Goal: Task Accomplishment & Management: Complete application form

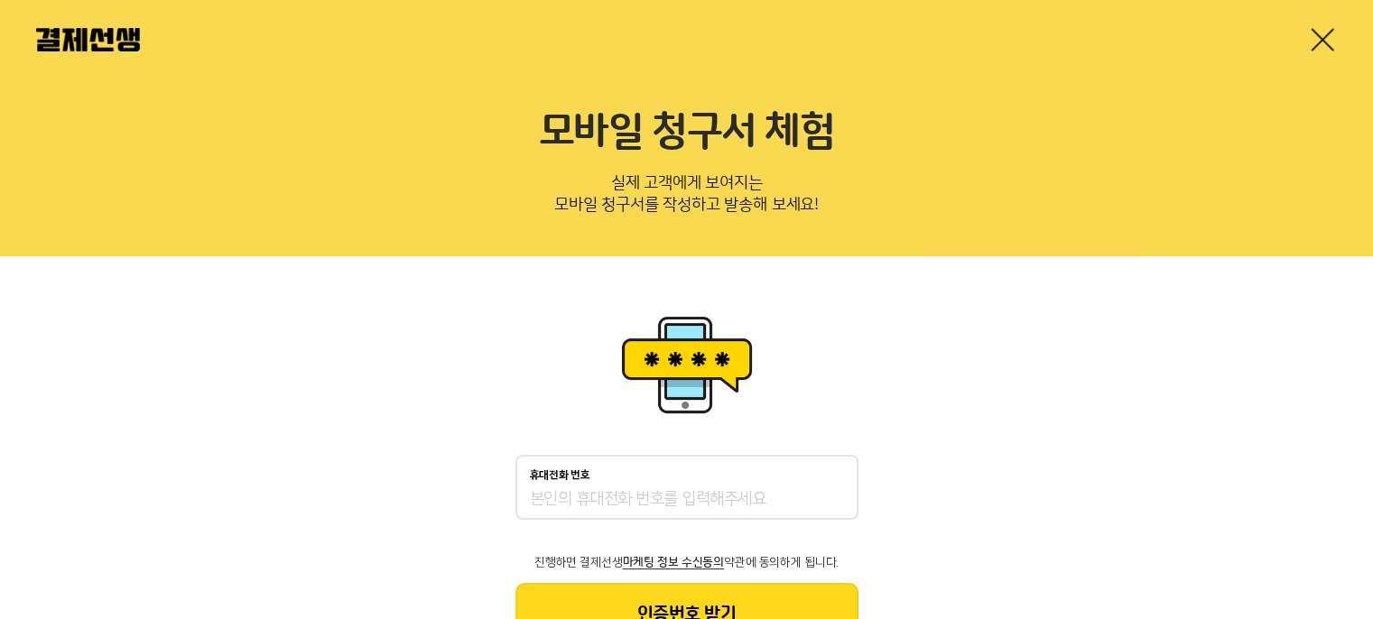
click at [1314, 39] on link at bounding box center [1322, 39] width 29 height 29
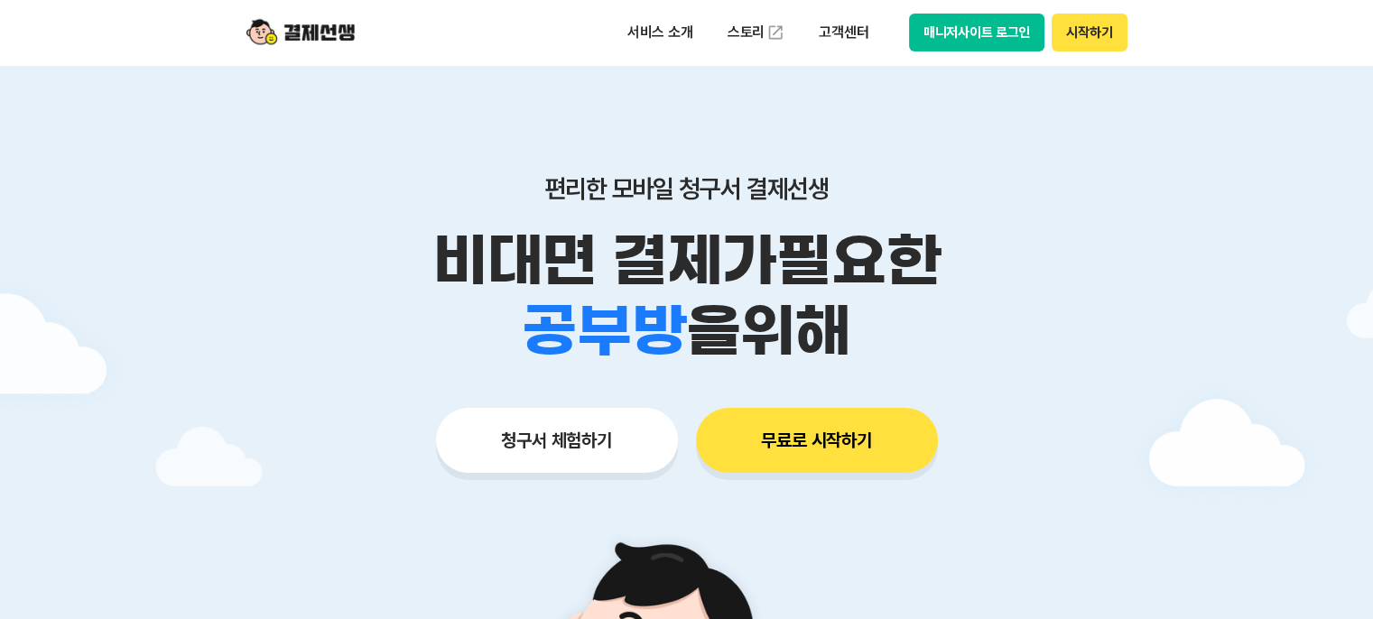
click at [804, 438] on button "무료로 시작하기" at bounding box center [817, 440] width 242 height 65
click at [560, 434] on button "청구서 체험하기" at bounding box center [557, 440] width 242 height 65
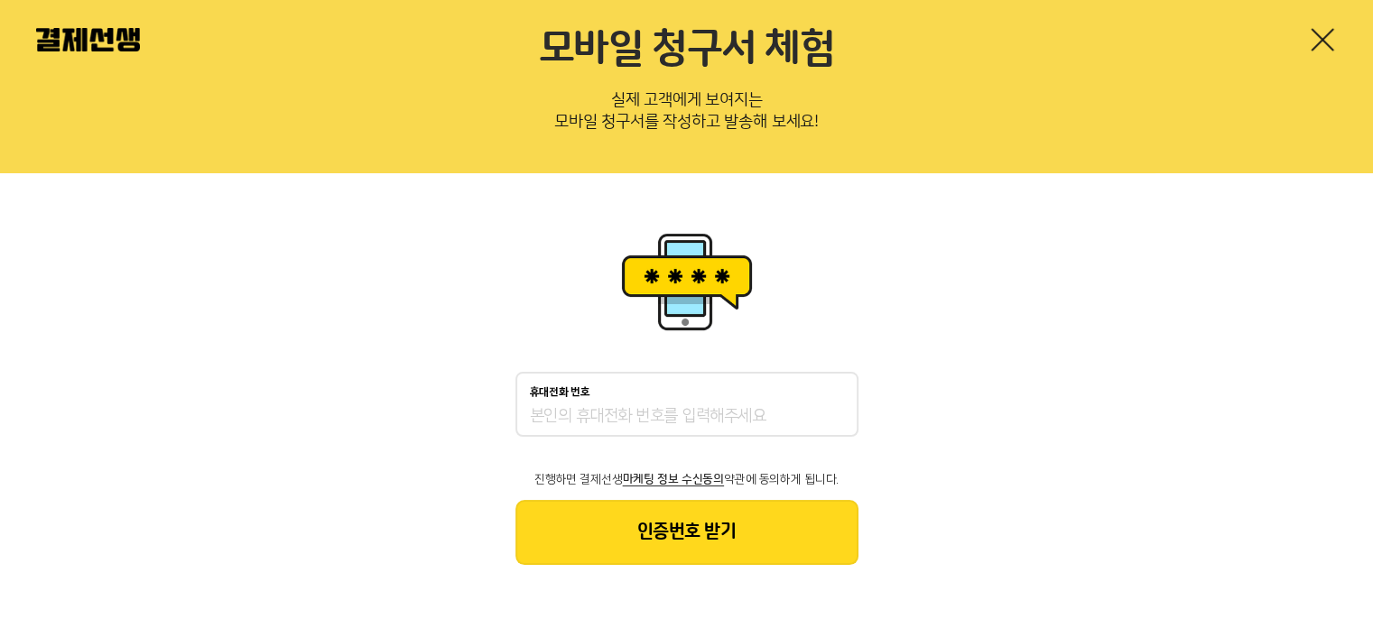
click at [570, 421] on input "휴대전화 번호" at bounding box center [687, 417] width 314 height 22
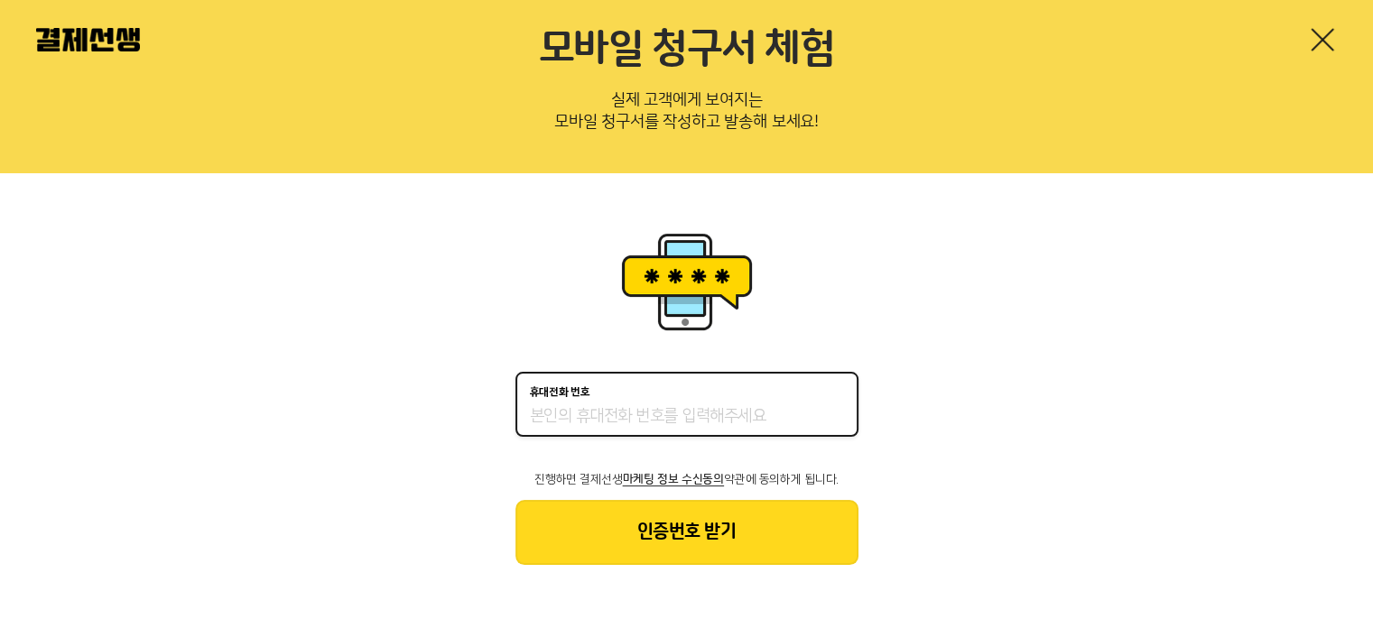
click at [611, 427] on div "휴대전화 번호" at bounding box center [686, 404] width 343 height 65
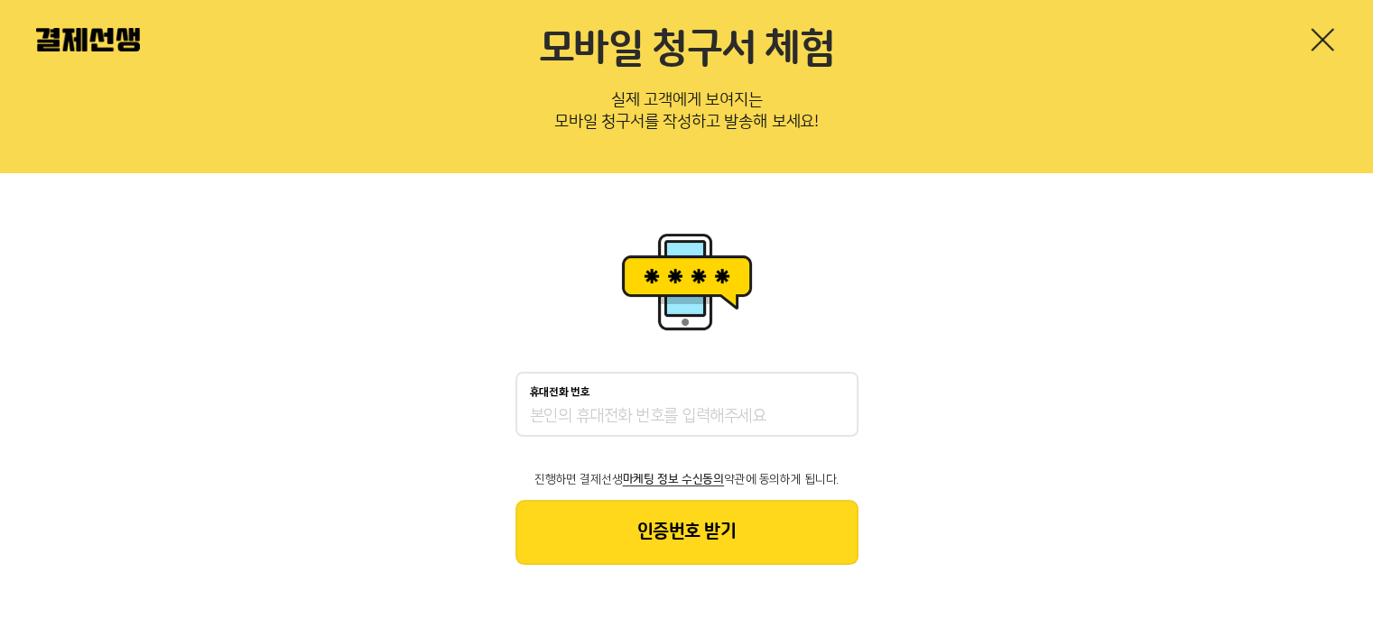
click at [603, 413] on input "휴대전화 번호" at bounding box center [687, 417] width 314 height 22
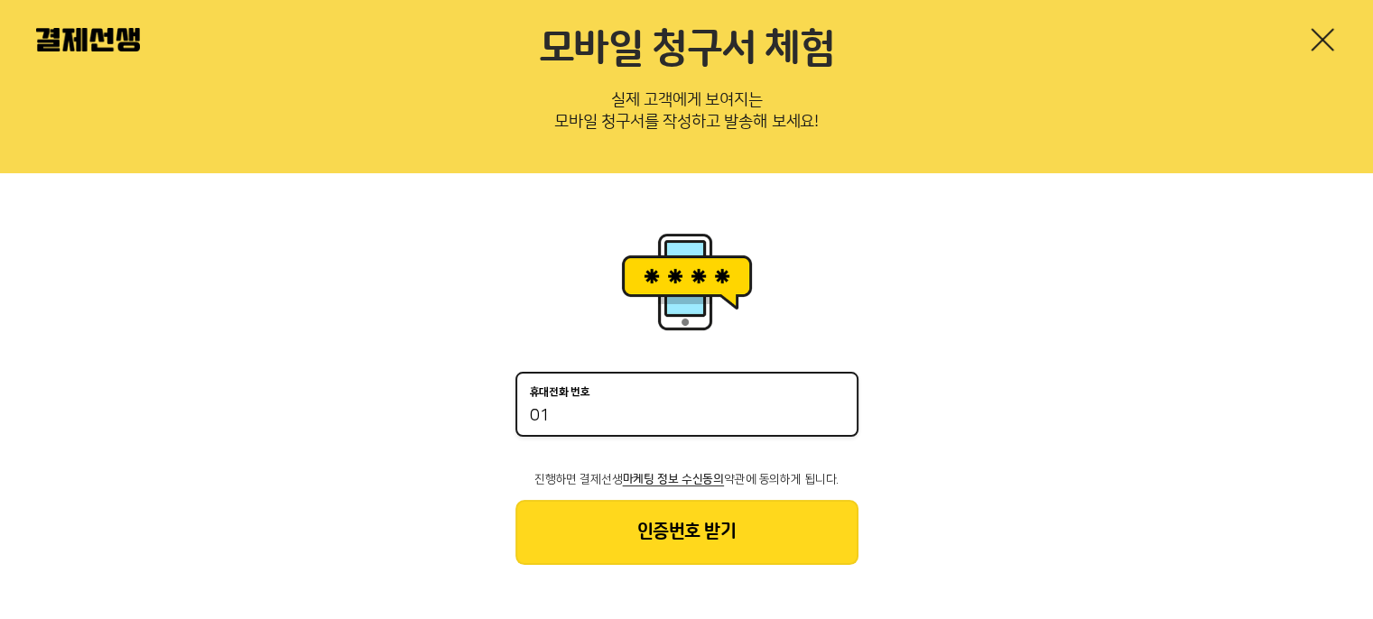
type input "0"
type input "01051565280"
click at [676, 514] on button "인증번호 받기" at bounding box center [686, 532] width 343 height 65
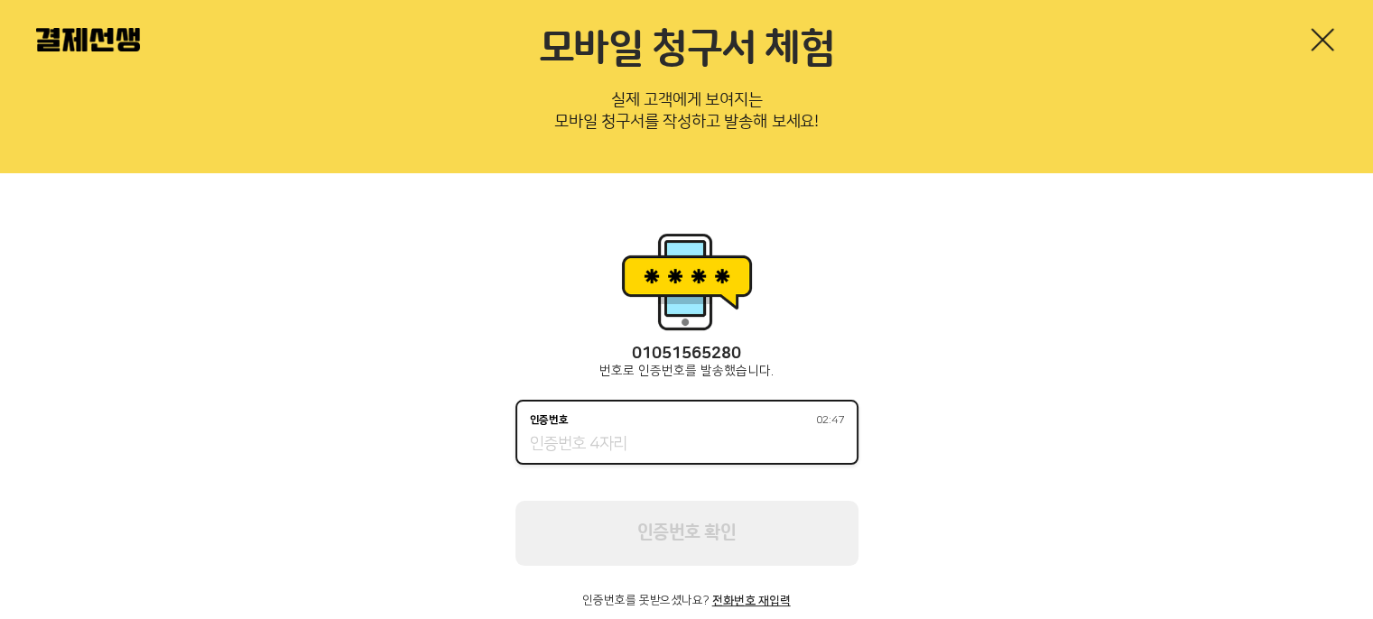
click at [621, 447] on input "인증번호 02:47" at bounding box center [687, 445] width 314 height 22
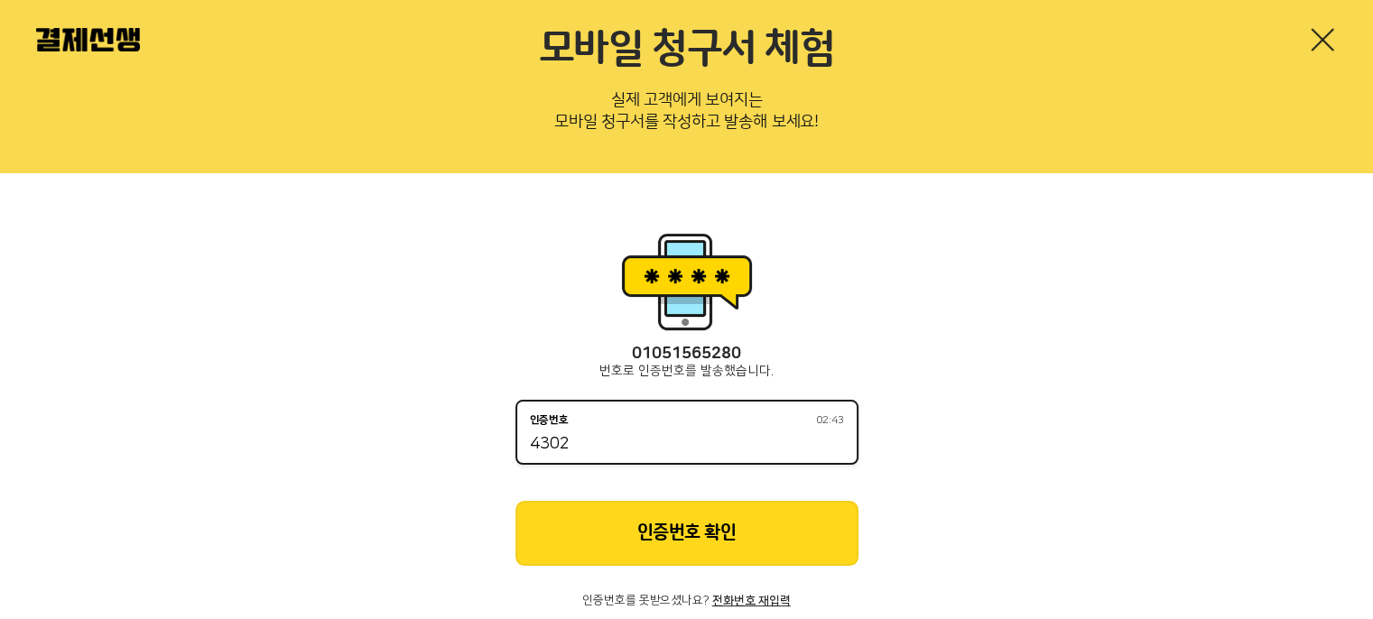
type input "4302"
click at [647, 517] on button "인증번호 확인" at bounding box center [686, 533] width 343 height 65
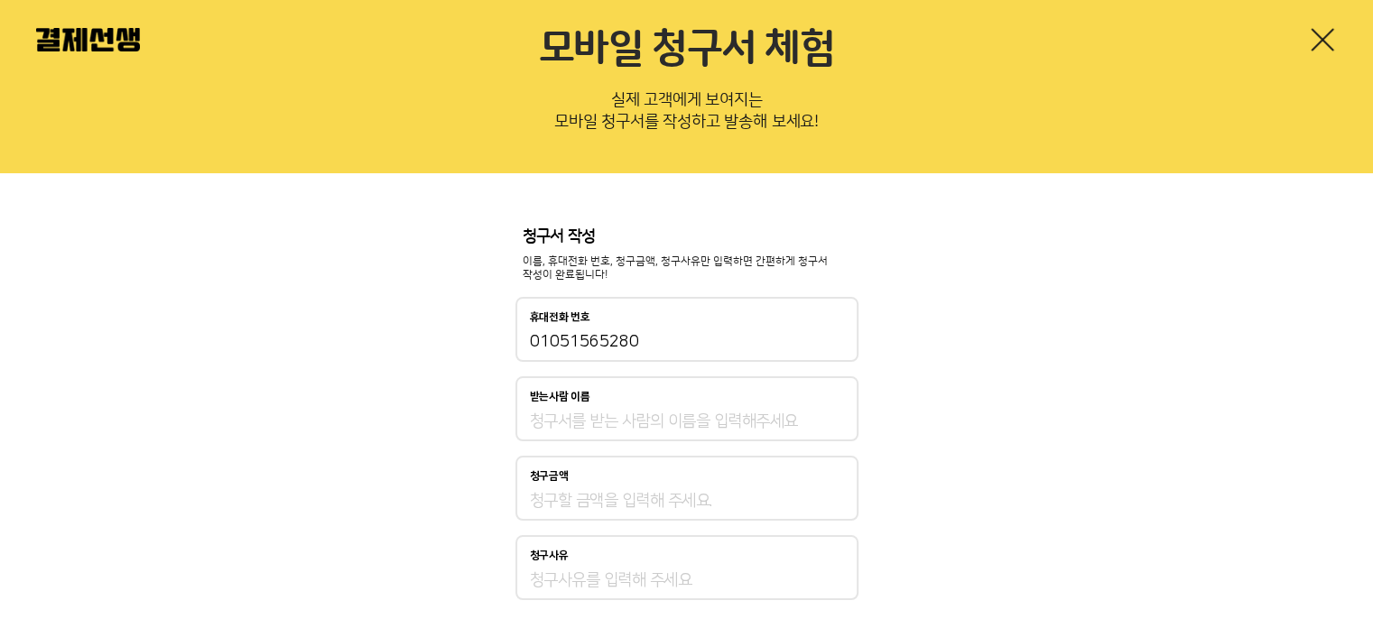
click at [600, 420] on input "받는사람 이름" at bounding box center [687, 422] width 314 height 22
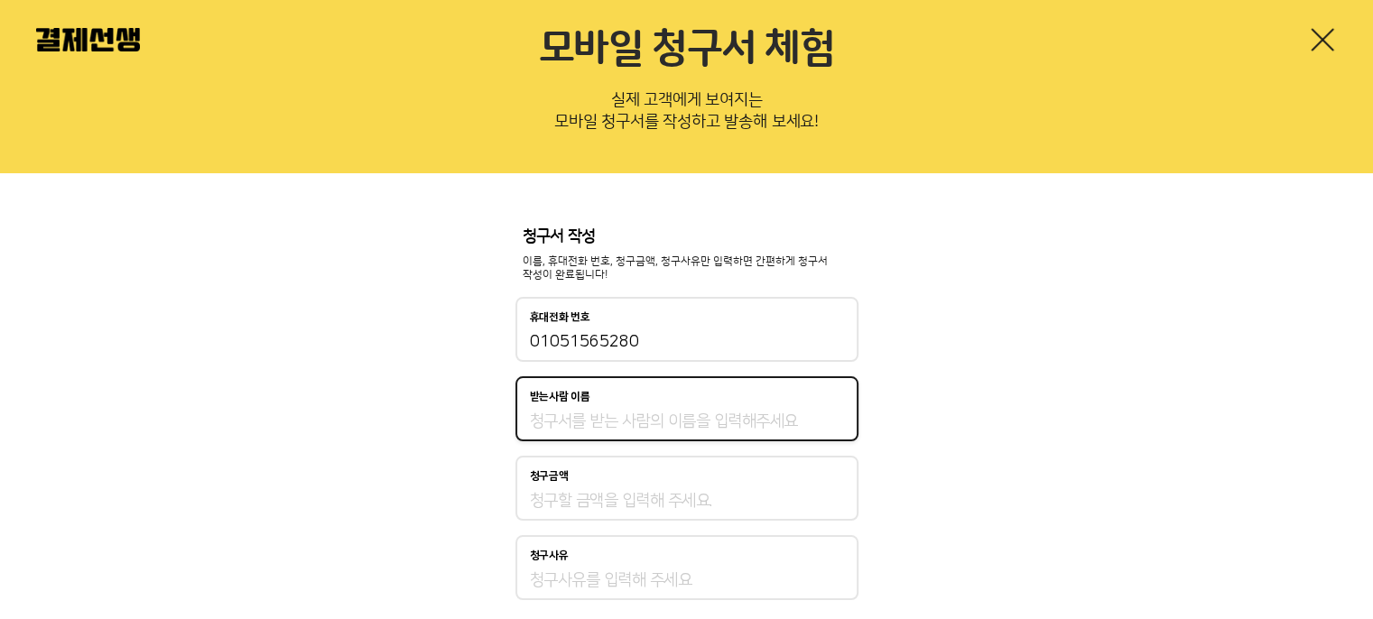
type input "[PERSON_NAME]"
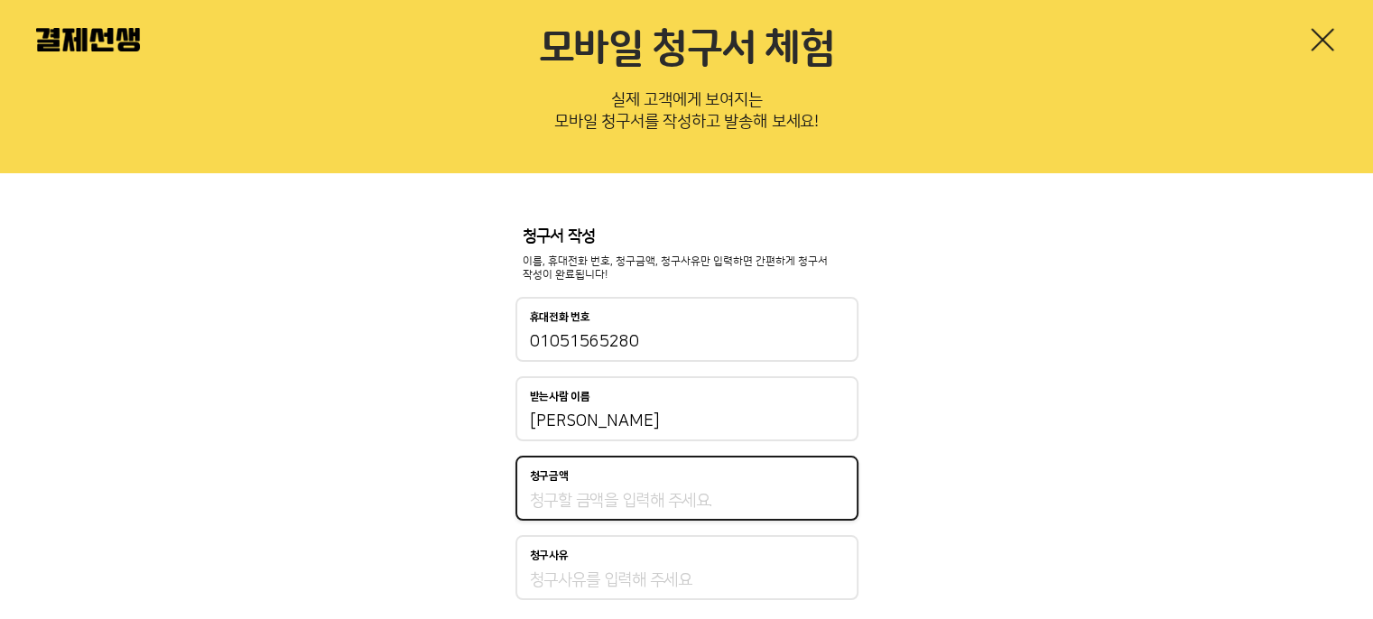
click at [610, 502] on input "청구금액" at bounding box center [687, 501] width 314 height 22
type input "180,000"
click at [385, 500] on div "청구서 작성 이름, 휴대전화 번호, 청구금액, 청구사유만 입력하면 간편하게 청구서 작성이 완료됩니다! 휴대전화 번호 [PHONE_NUMBER]…" at bounding box center [686, 464] width 1373 height 583
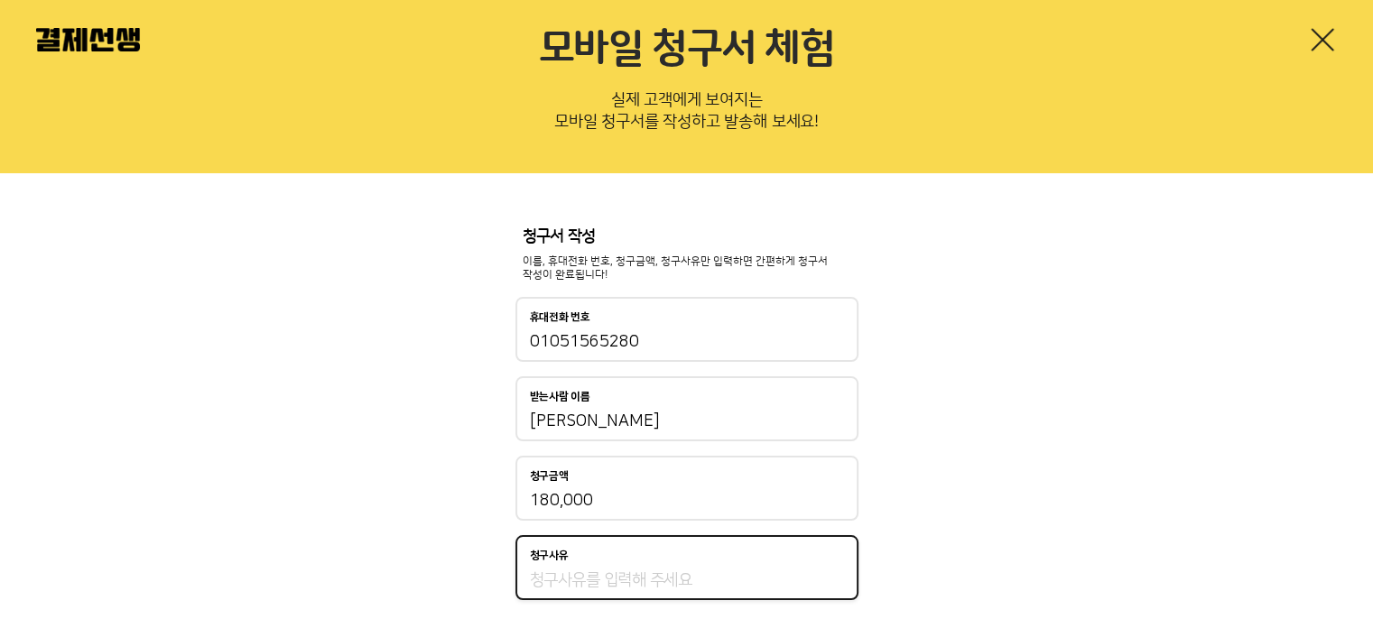
click at [598, 570] on input "청구사유" at bounding box center [687, 581] width 314 height 22
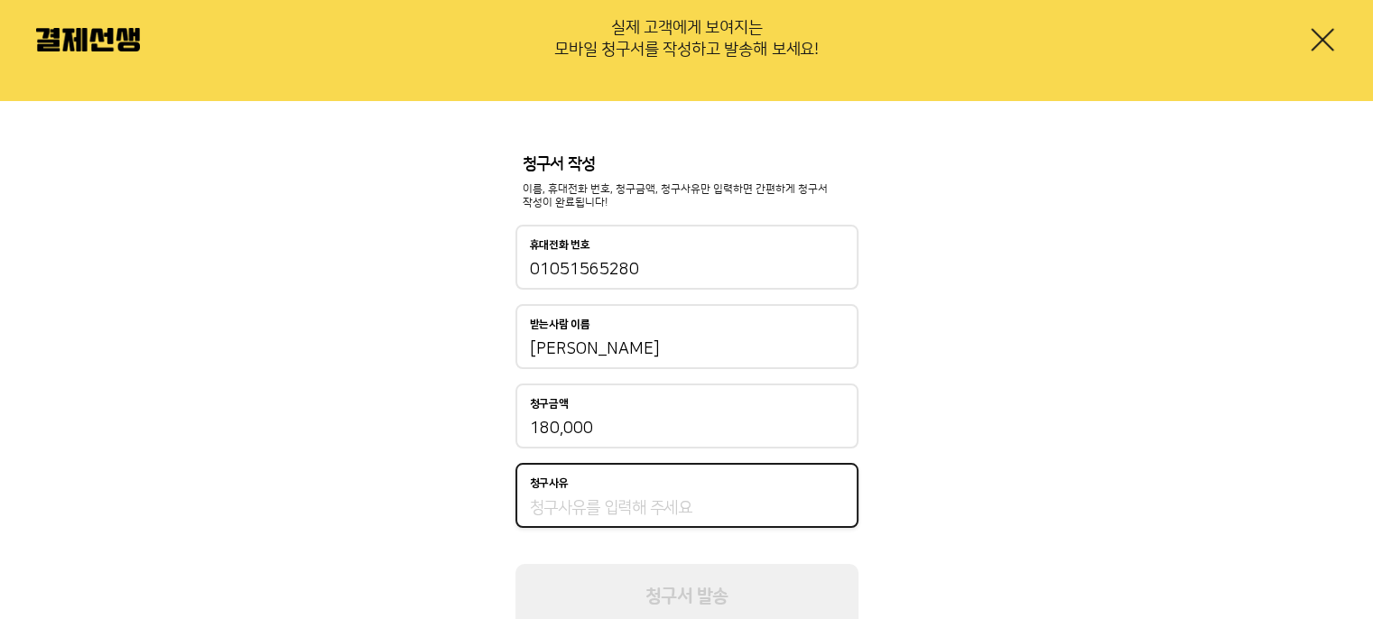
scroll to position [220, 0]
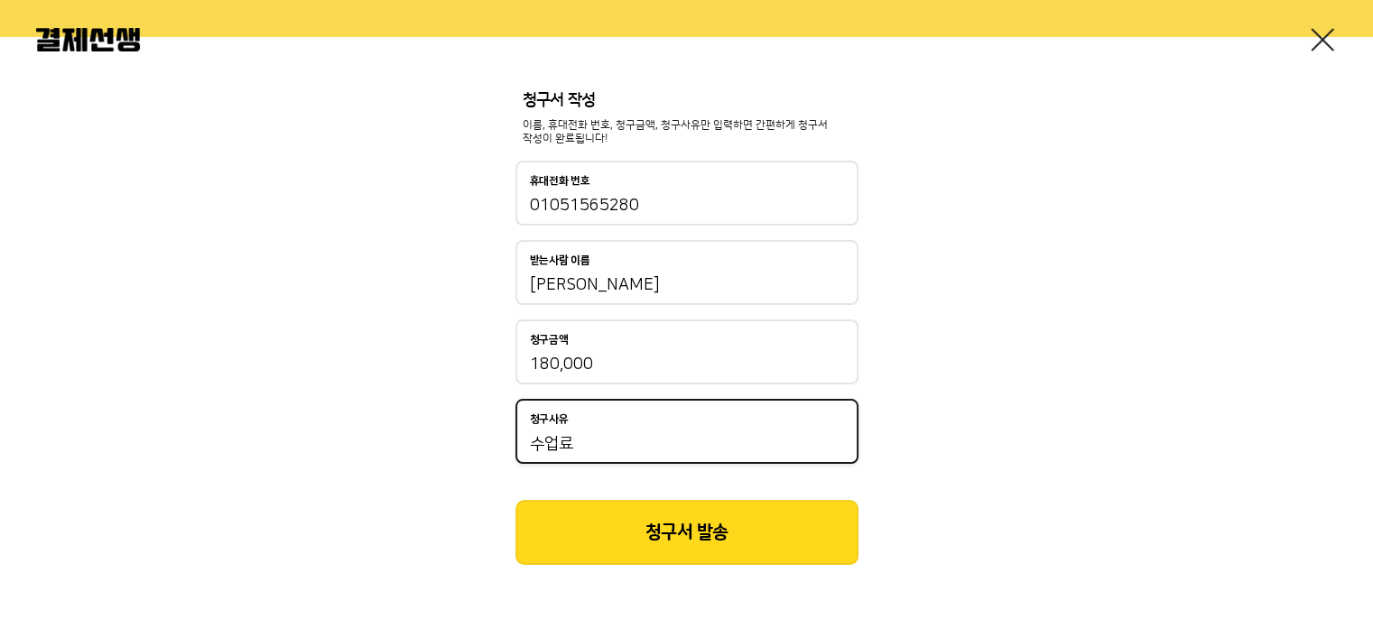
type input "수업료"
click at [646, 556] on button "청구서 발송" at bounding box center [686, 532] width 343 height 65
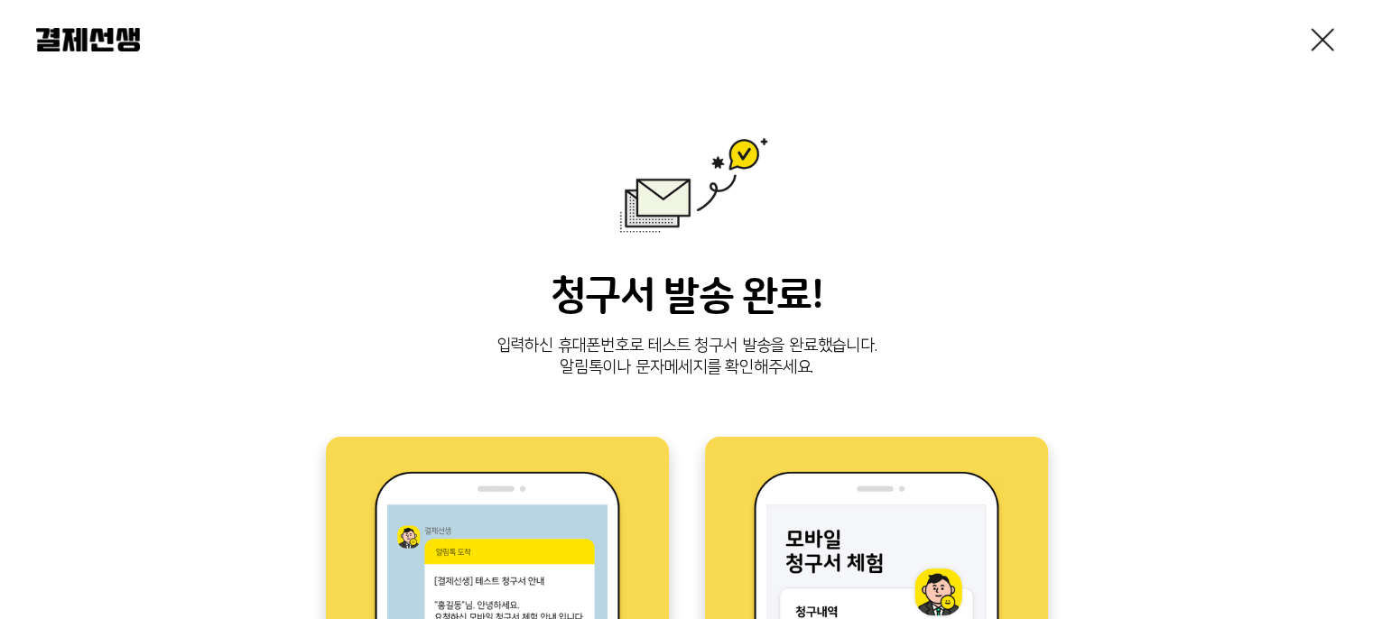
click at [273, 322] on div "청구서 발송 완료! 입력하신 휴대폰번호로 테스트 청구서 발송을 완료했습니다. 알림톡이나 문자메세지를 확인해주세요." at bounding box center [686, 326] width 1301 height 107
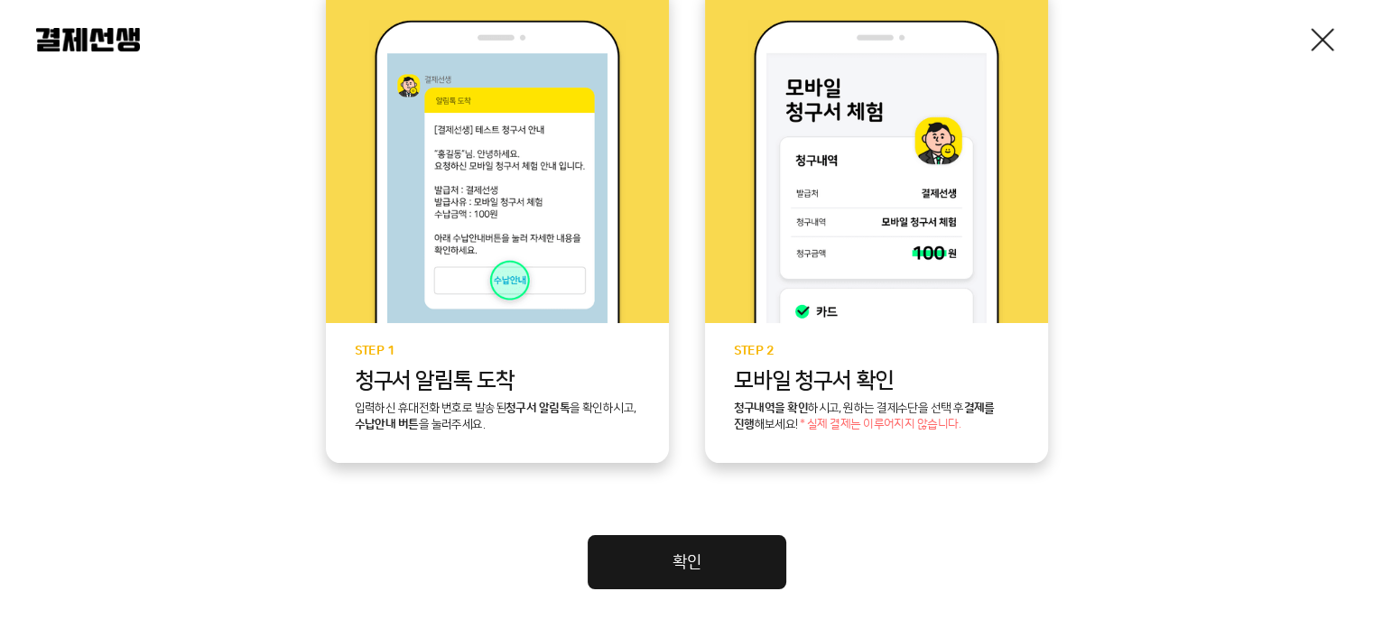
click at [668, 557] on link "확인" at bounding box center [687, 562] width 199 height 54
